Goal: Transaction & Acquisition: Purchase product/service

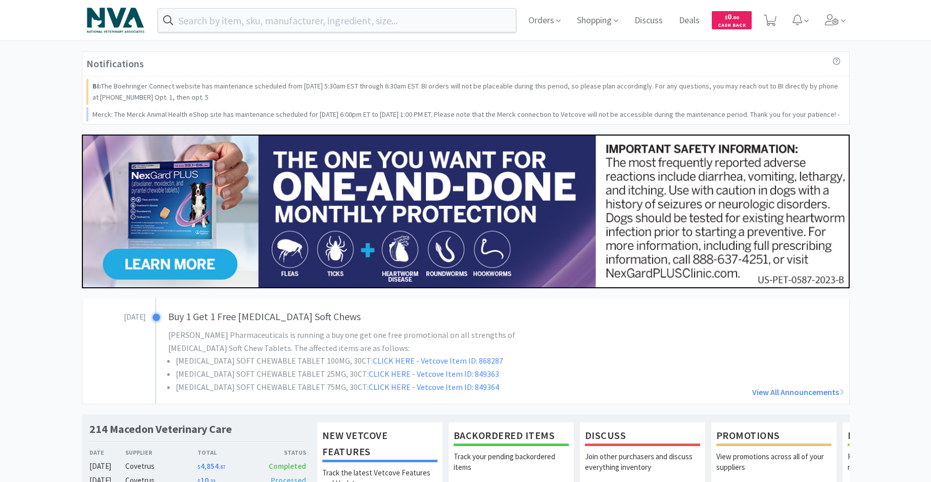
click at [412, 15] on input "text" at bounding box center [337, 20] width 358 height 23
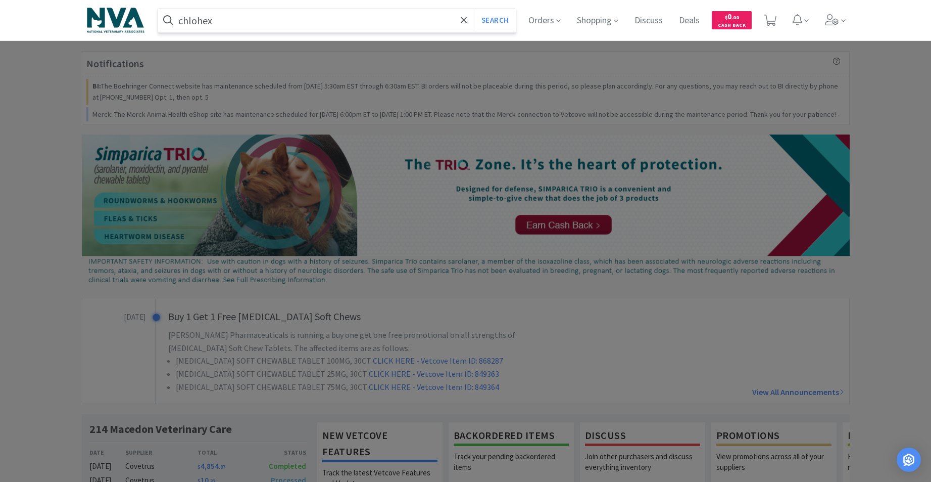
click at [196, 22] on input "chlohex" at bounding box center [337, 20] width 358 height 23
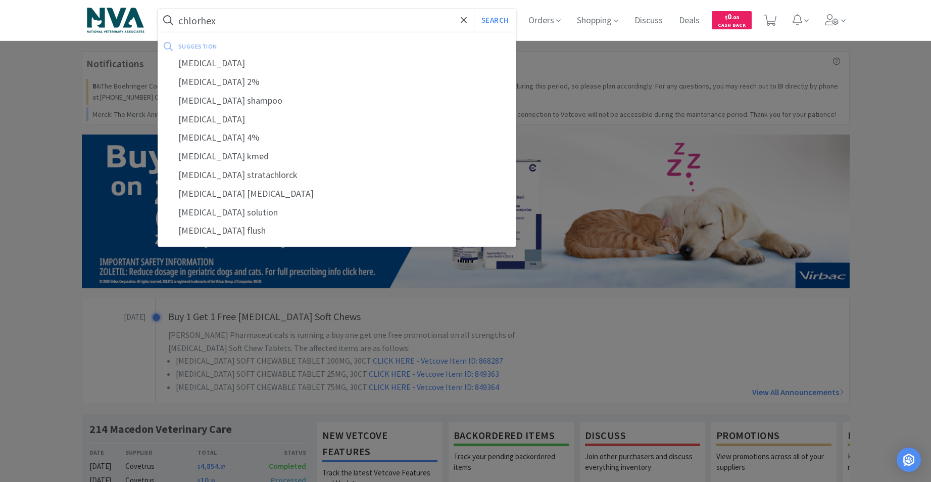
click at [229, 63] on div "[MEDICAL_DATA]" at bounding box center [337, 63] width 358 height 19
type input "[MEDICAL_DATA]"
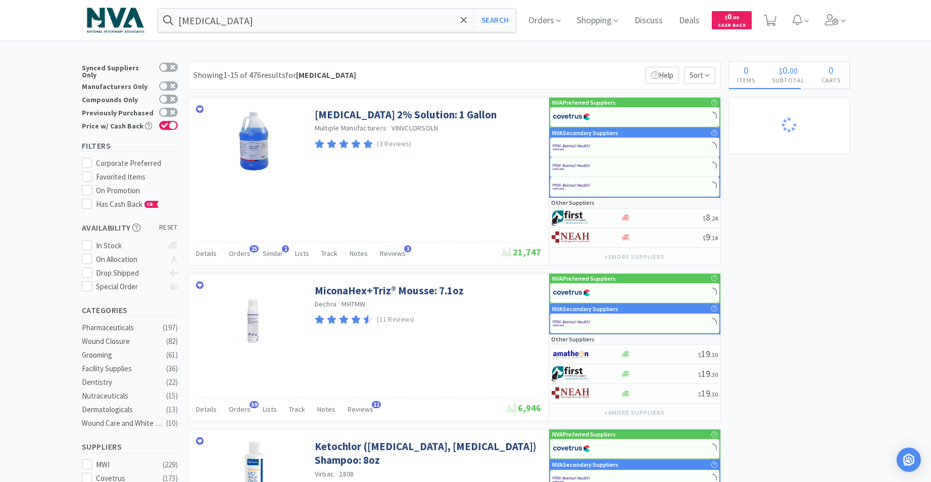
select select "2"
select select "5"
select select "2"
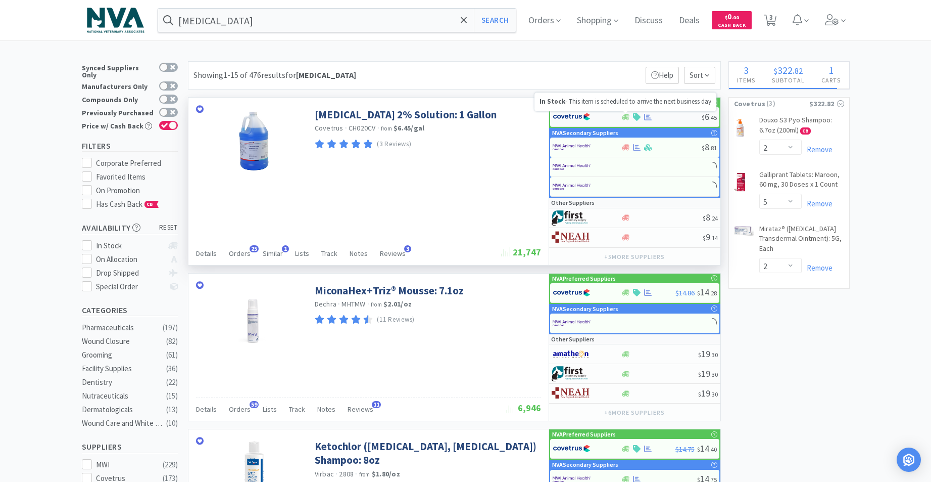
click at [625, 114] on icon at bounding box center [626, 117] width 8 height 8
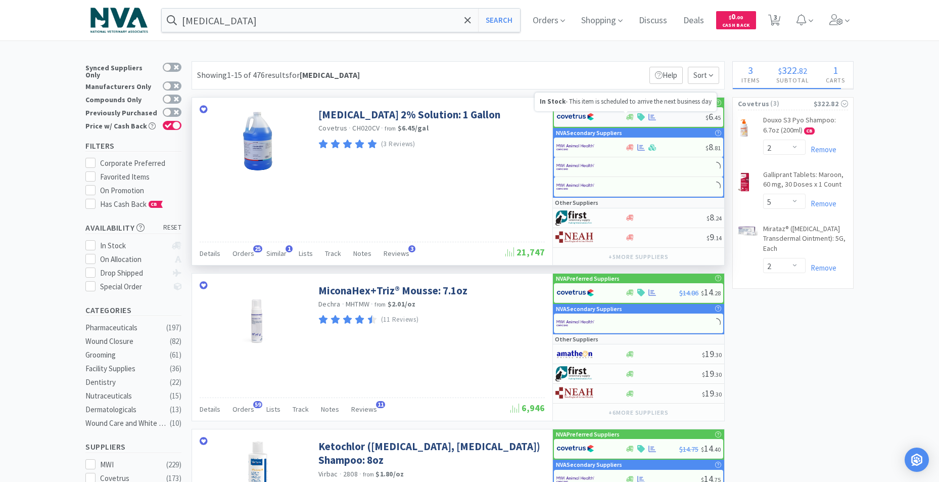
select select "1"
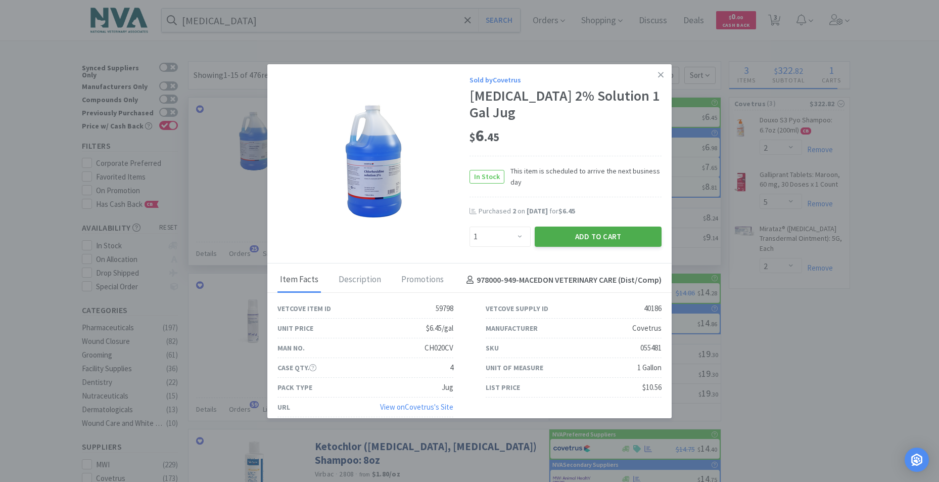
click at [590, 239] on button "Add to Cart" at bounding box center [598, 236] width 127 height 20
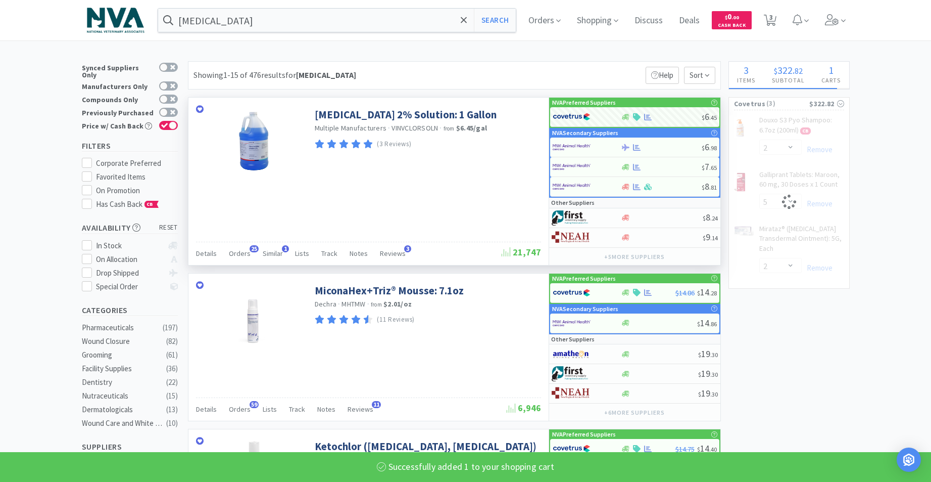
select select "1"
select select "2"
select select "5"
select select "2"
